Goal: Find specific page/section: Find specific page/section

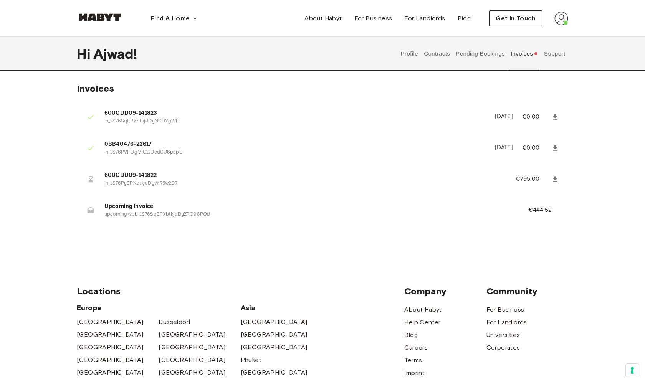
click at [110, 20] on img at bounding box center [100, 17] width 46 height 8
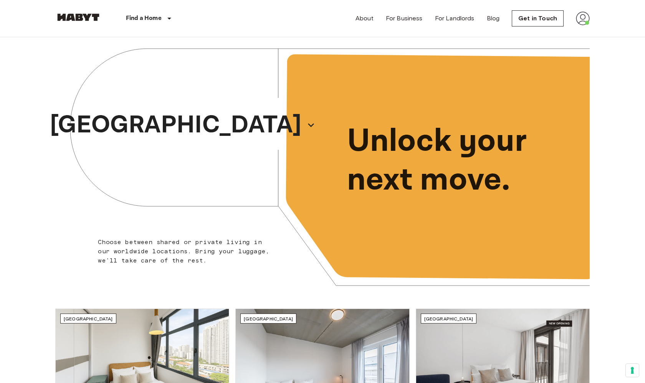
click at [585, 19] on img at bounding box center [583, 19] width 14 height 14
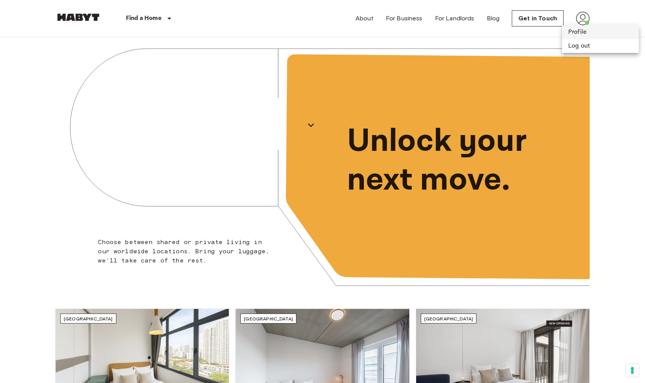
click at [578, 35] on li "Profile" at bounding box center [600, 32] width 77 height 14
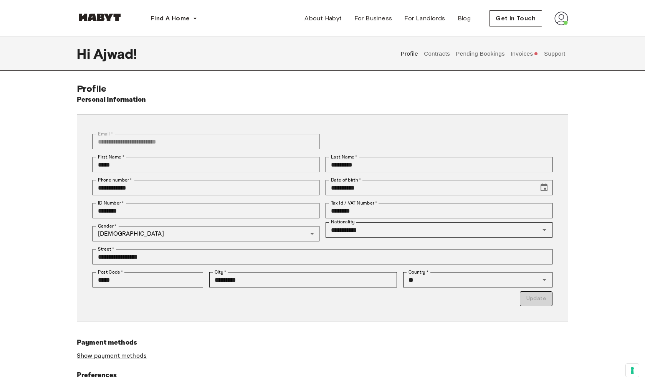
click at [525, 56] on button "Invoices" at bounding box center [525, 54] width 30 height 34
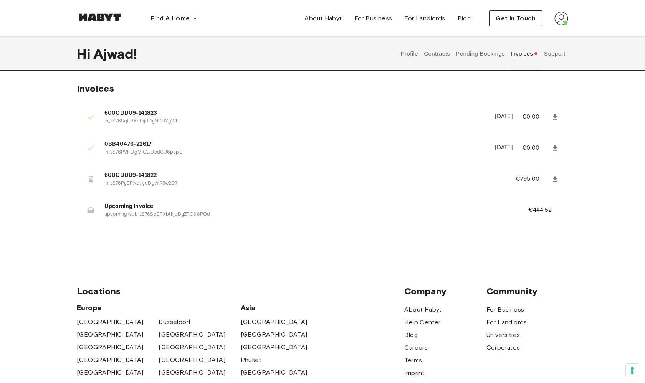
click at [555, 53] on button "Support" at bounding box center [554, 54] width 23 height 34
